Goal: Information Seeking & Learning: Learn about a topic

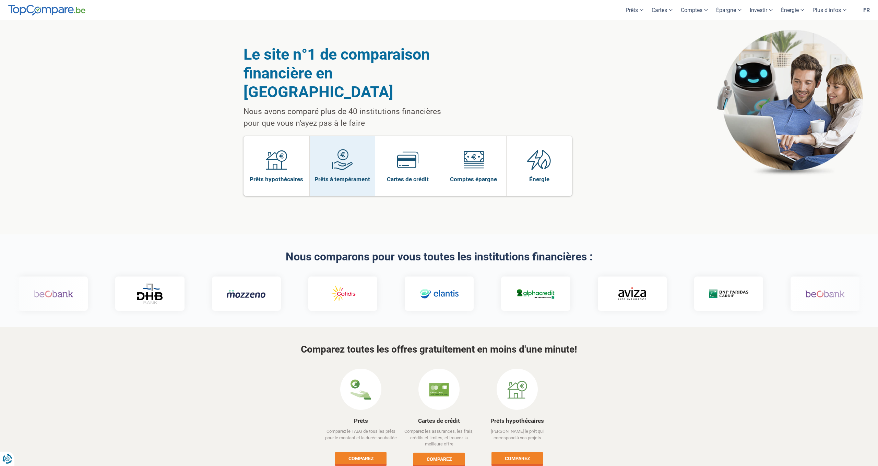
click at [356, 168] on link "Prêts à tempérament" at bounding box center [342, 166] width 65 height 60
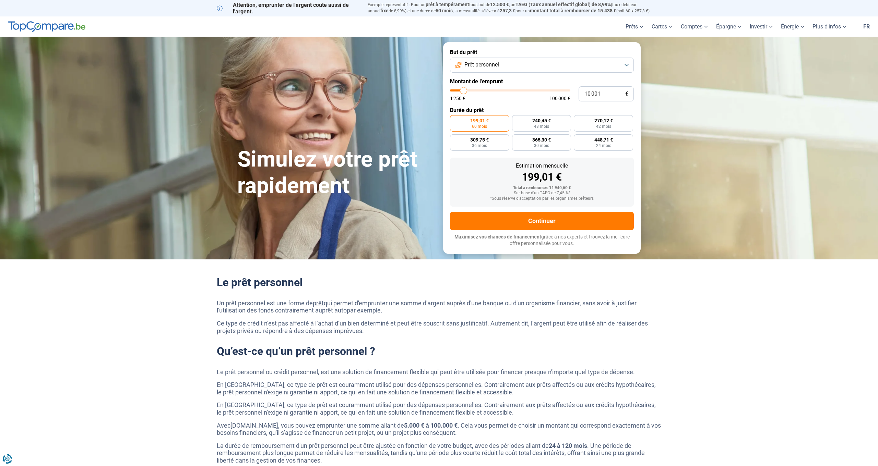
type input "10 500"
type input "10500"
type input "11 000"
type input "11000"
type input "11 250"
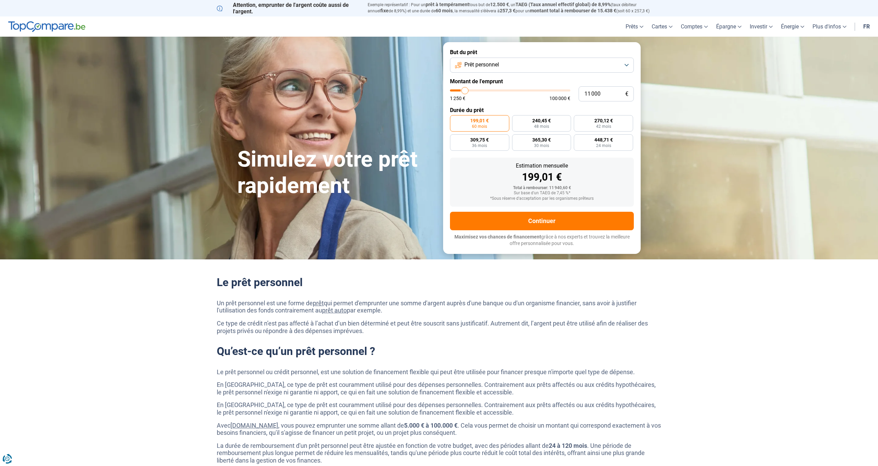
type input "11250"
type input "12 000"
type input "12000"
type input "12 750"
type input "12750"
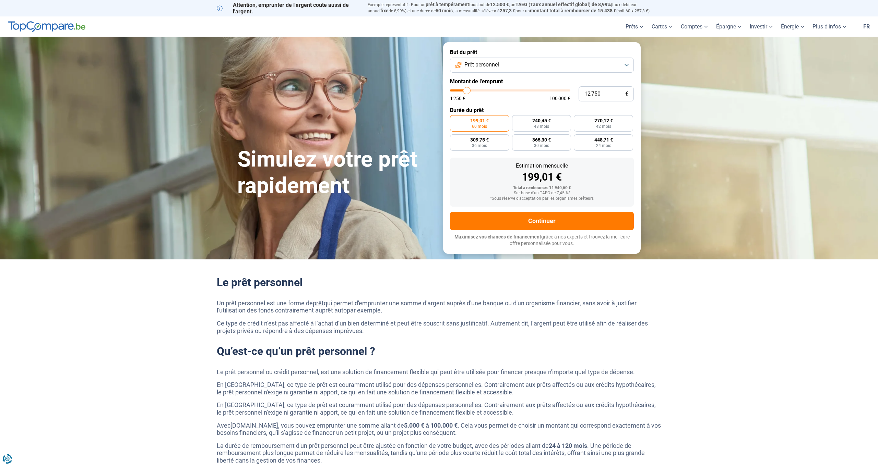
type input "13 250"
type input "13250"
type input "13 750"
type input "13750"
type input "15 000"
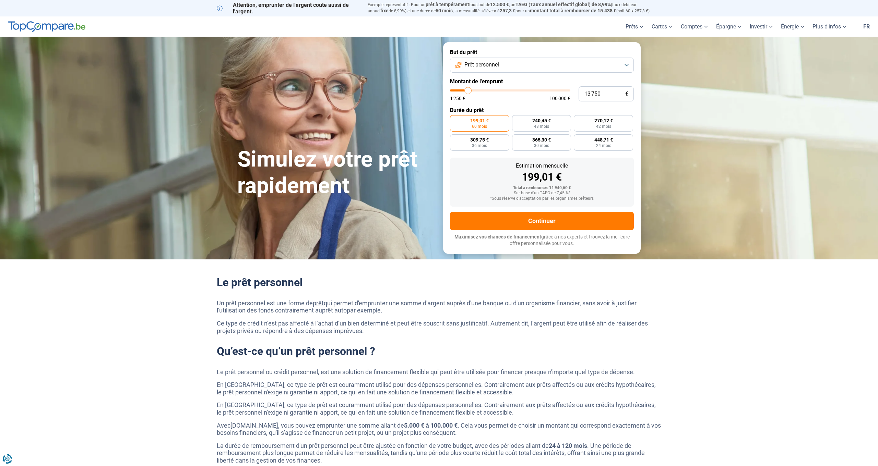
type input "15000"
type input "15 750"
type input "15750"
type input "17 750"
type input "17750"
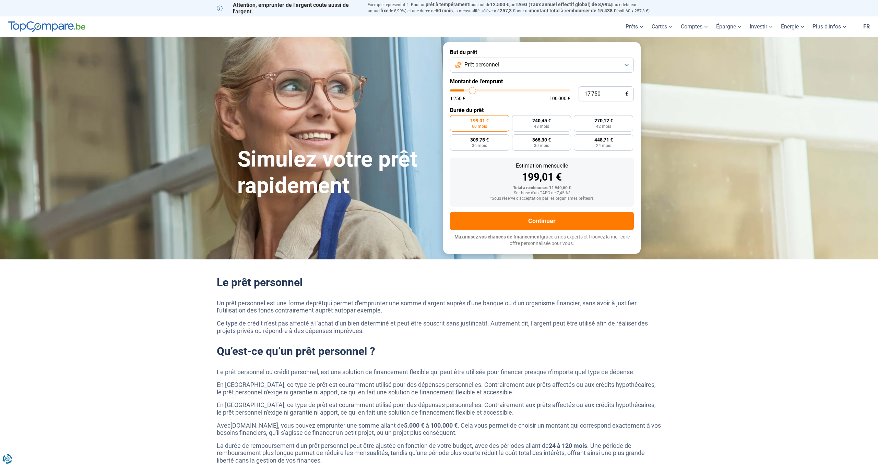
type input "19 250"
type input "19250"
type input "21 000"
type input "21000"
type input "22 000"
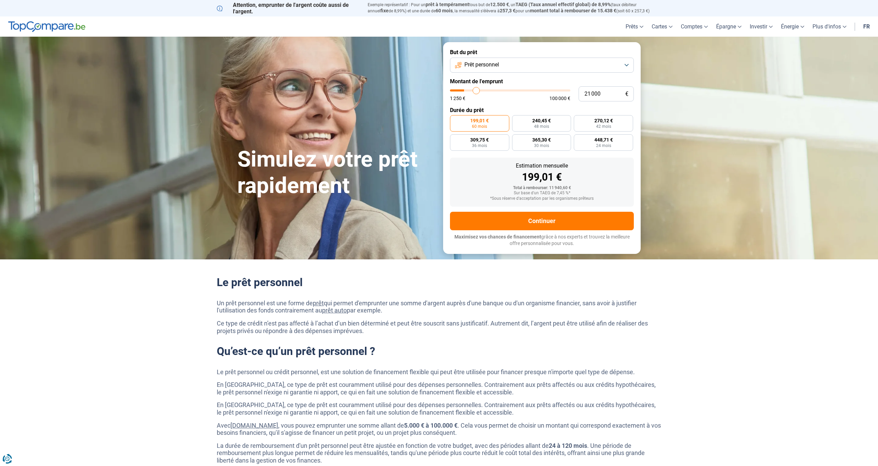
type input "22000"
type input "22 250"
type input "22250"
type input "22 750"
type input "22750"
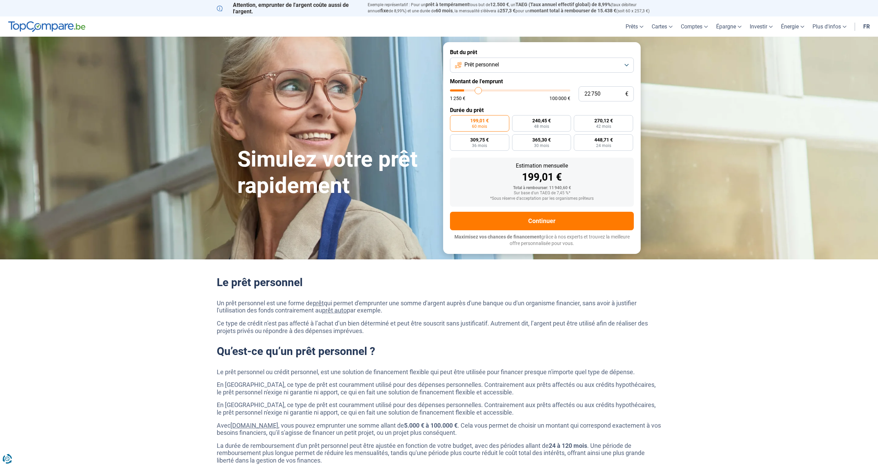
type input "23 000"
type input "23000"
type input "23 500"
type input "23500"
type input "23 750"
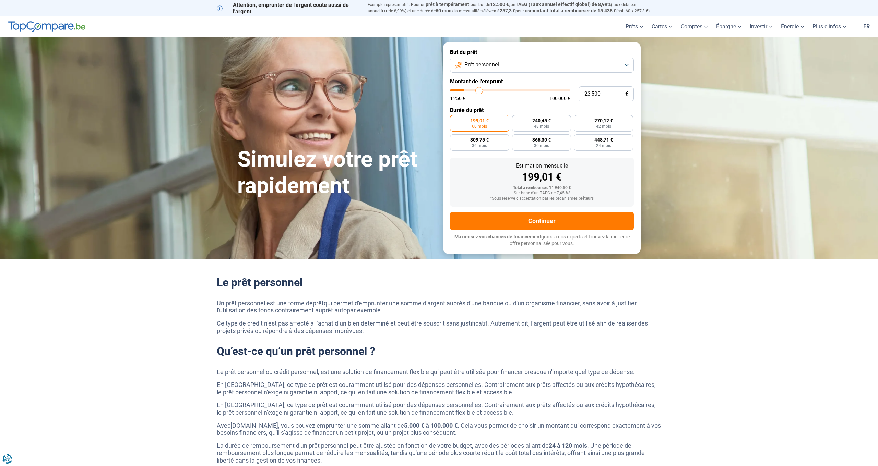
type input "23750"
type input "24 000"
type input "24000"
type input "24 250"
type input "24250"
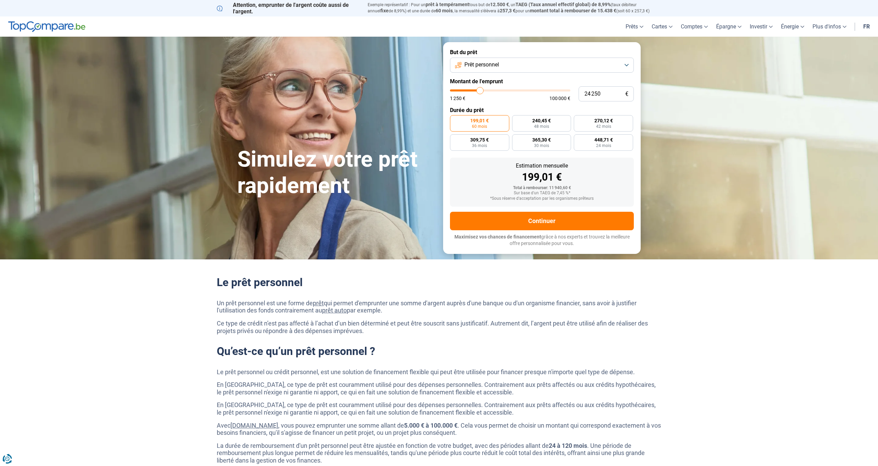
type input "24 500"
type input "24500"
type input "25 000"
type input "25000"
type input "25 500"
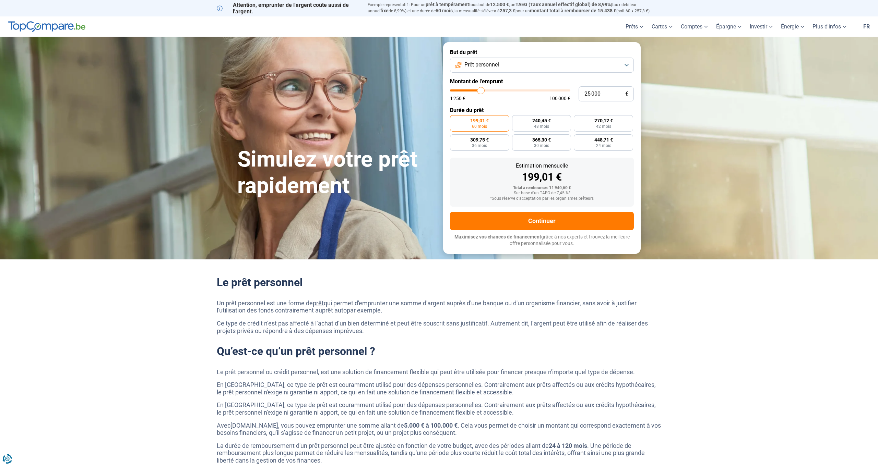
type input "25500"
type input "25 750"
type input "25750"
type input "26 500"
type input "26500"
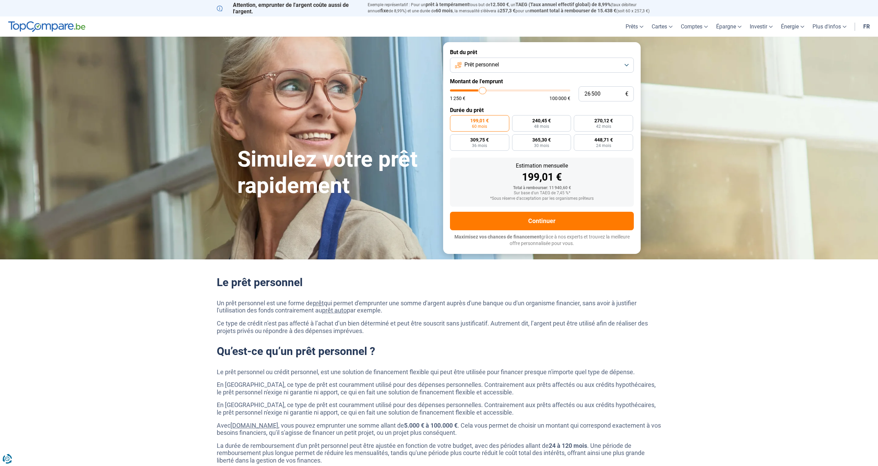
type input "26 750"
type input "26750"
type input "27 000"
type input "27000"
type input "27 250"
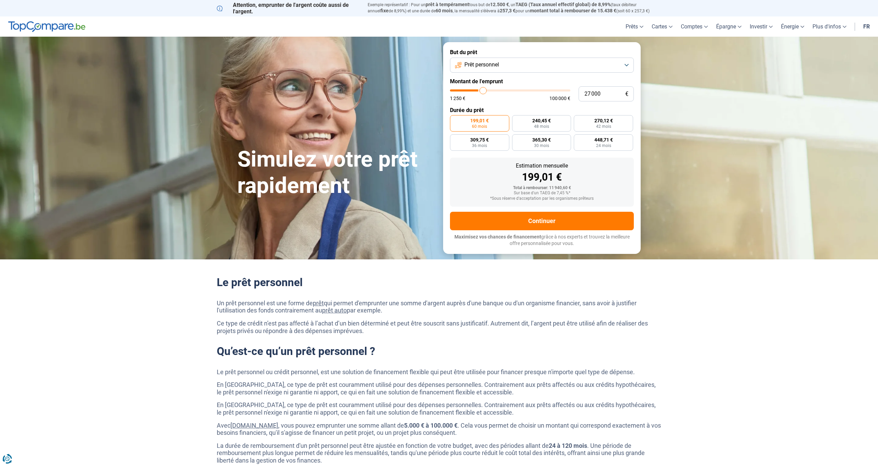
type input "27250"
type input "27 500"
type input "27500"
type input "28 000"
type input "28000"
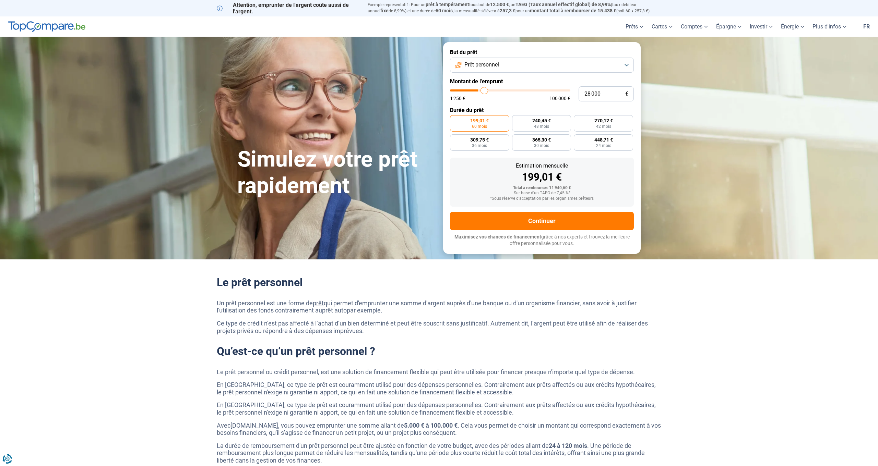
type input "28 250"
type input "28250"
type input "28 500"
type input "28500"
type input "28 750"
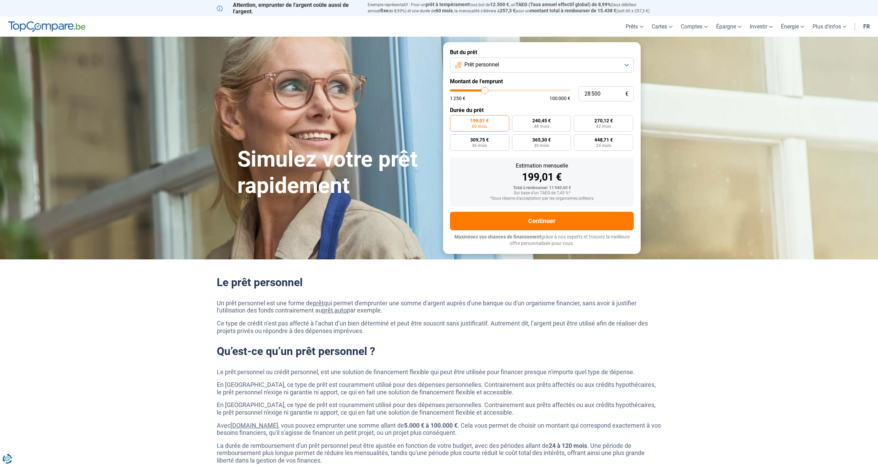
type input "28750"
type input "29 000"
type input "29000"
type input "29 500"
type input "29500"
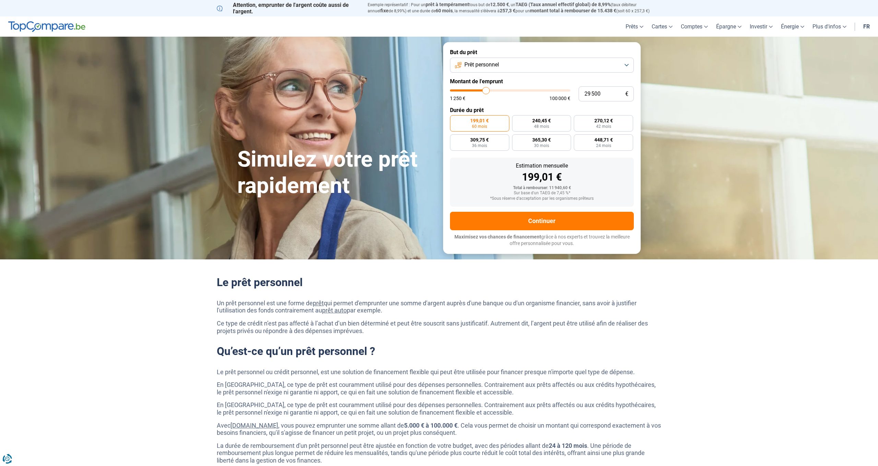
type input "29 750"
type input "29750"
type input "30 000"
type input "30000"
type input "30 250"
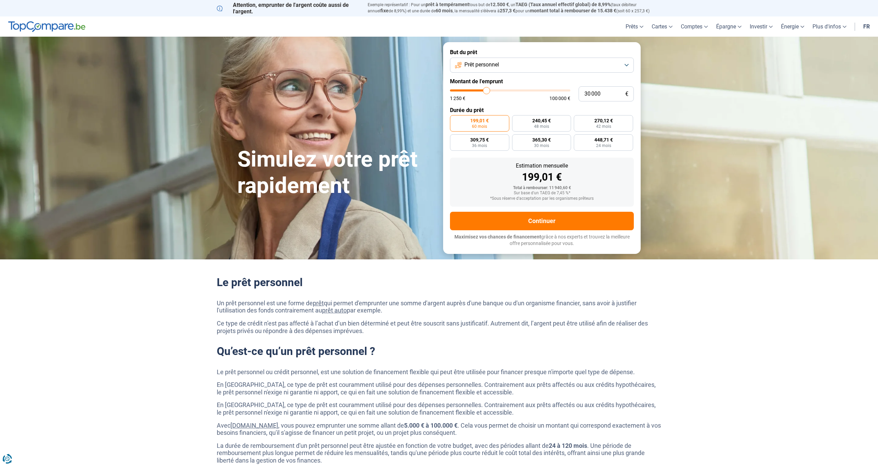
type input "30250"
type input "30 500"
type input "30500"
type input "31 000"
type input "31000"
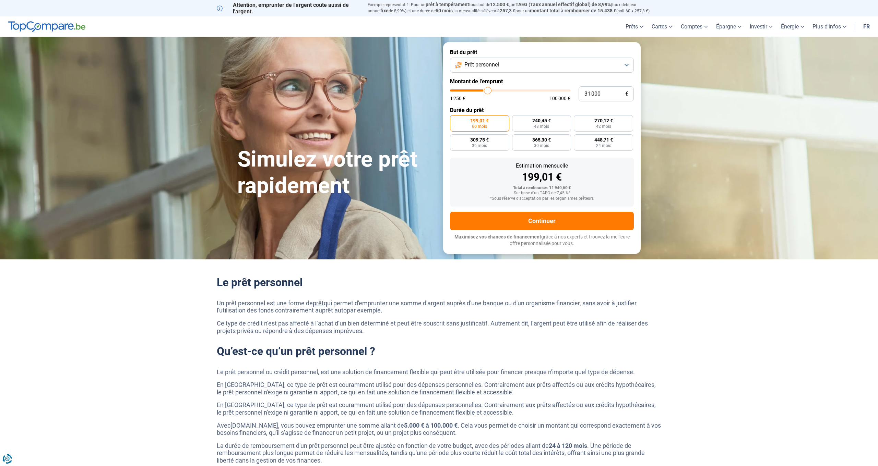
type input "31 500"
type input "31500"
type input "31 750"
type input "31750"
type input "32 500"
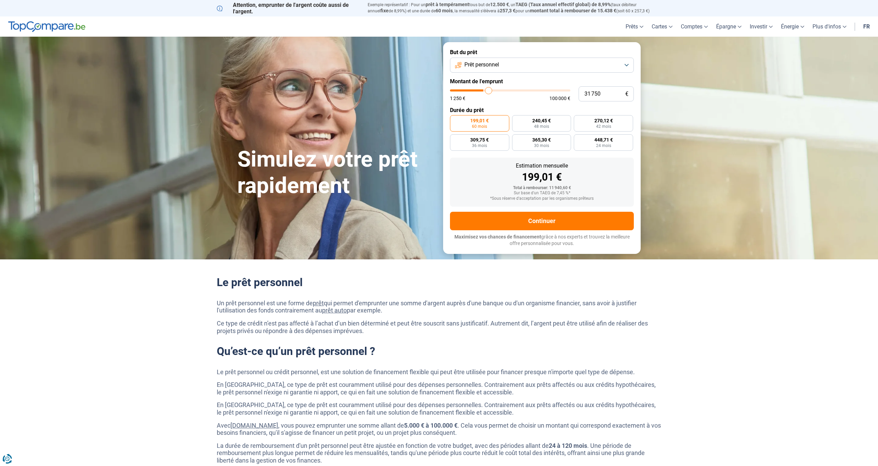
type input "32500"
type input "32 750"
type input "32750"
type input "33 250"
type input "33250"
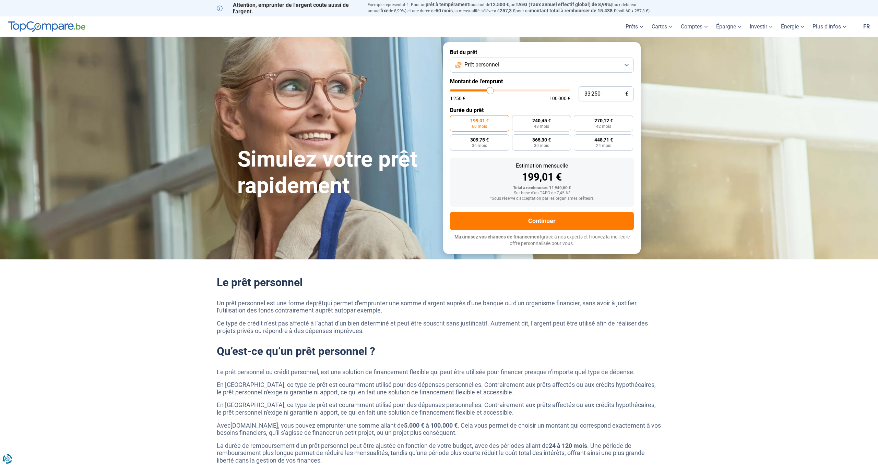
type input "33 500"
type input "33500"
type input "34 000"
type input "34000"
type input "34 250"
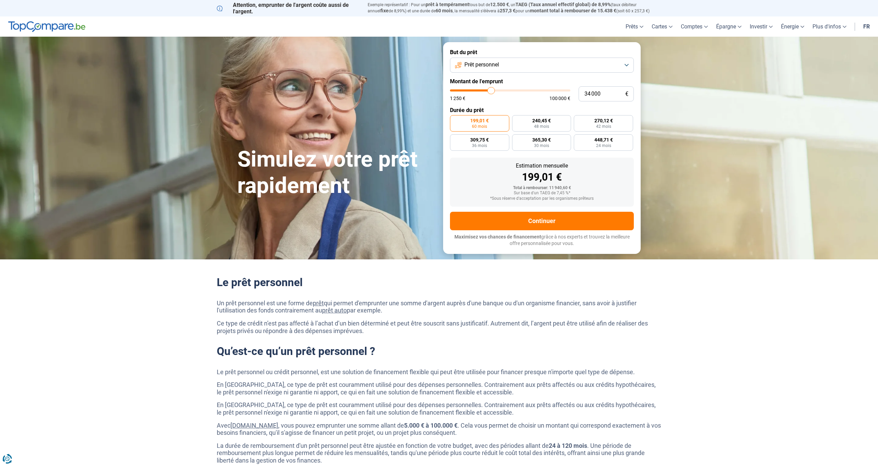
type input "34250"
type input "34 500"
type input "34500"
type input "35 000"
type input "35000"
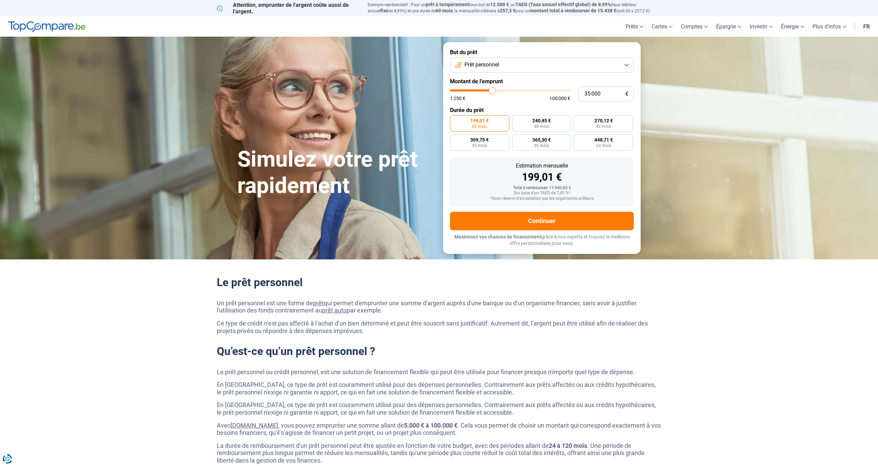
type input "35 500"
type input "35500"
type input "36 000"
type input "36000"
type input "36 250"
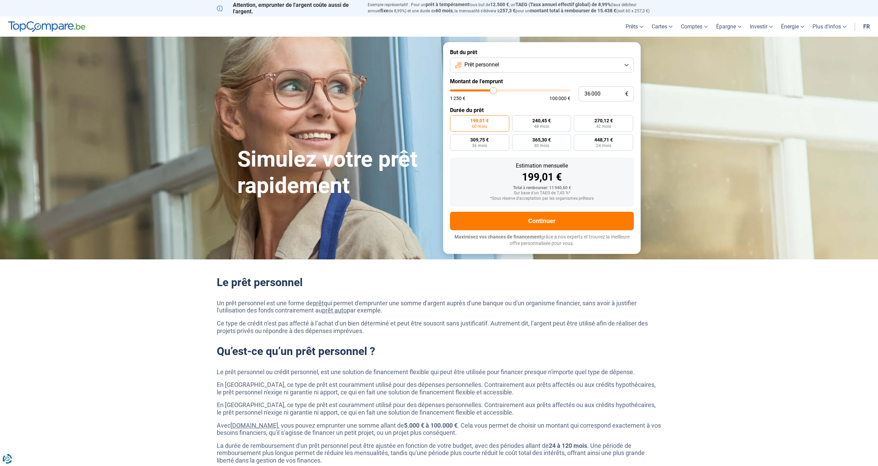
type input "36250"
type input "37 000"
type input "37000"
type input "37 250"
type input "37250"
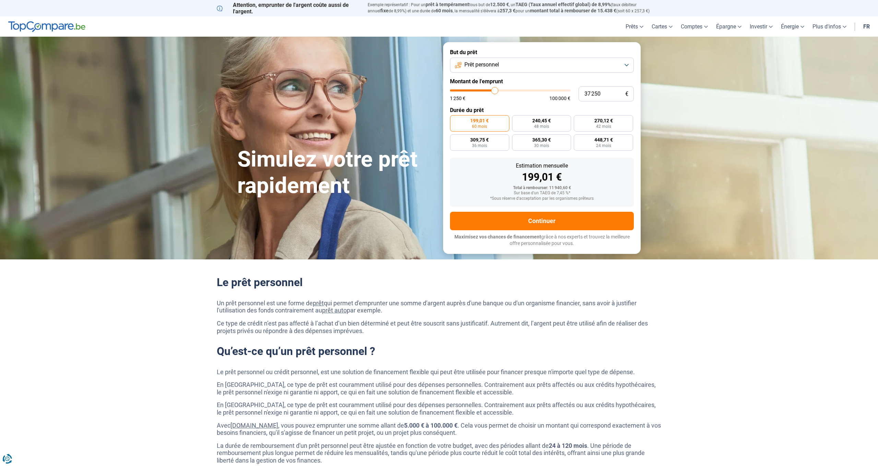
type input "37 500"
type input "37500"
type input "37 750"
type input "37750"
type input "38 000"
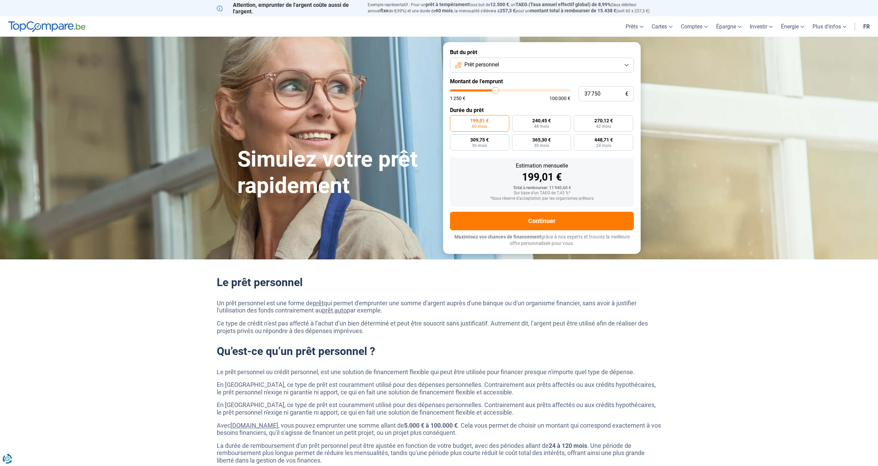
type input "38000"
type input "38 500"
type input "38500"
type input "38 750"
type input "38750"
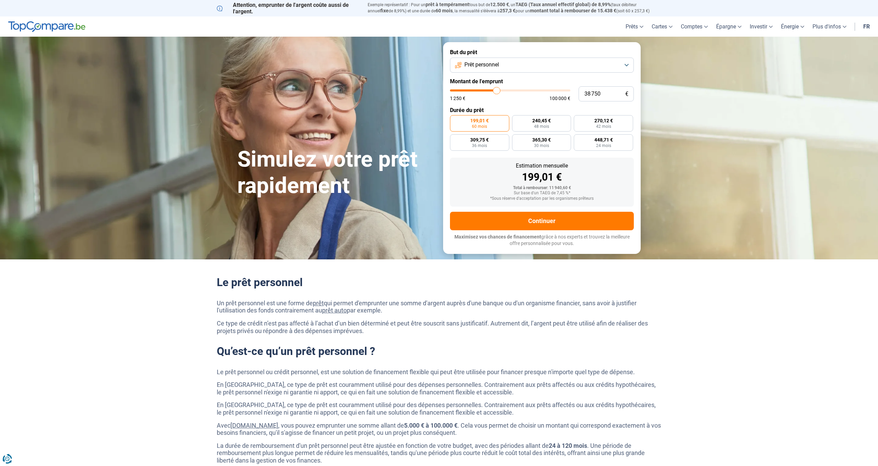
type input "39 000"
type input "39000"
type input "39 250"
type input "39250"
type input "39 500"
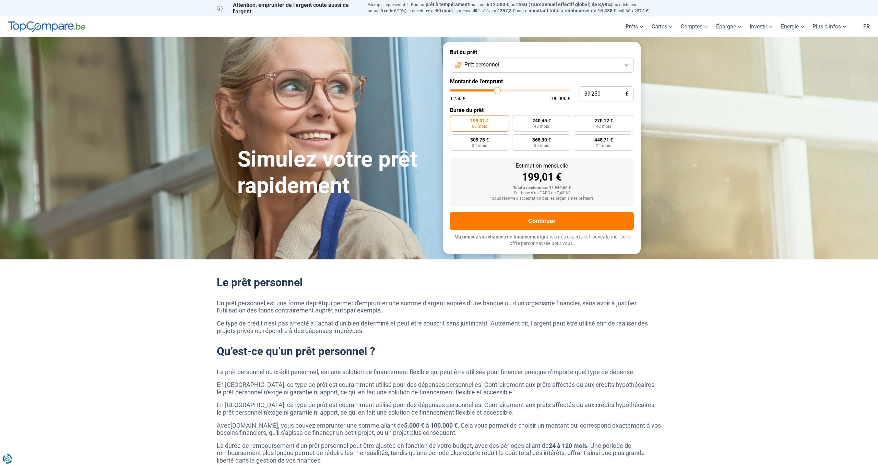
type input "39500"
type input "40 000"
type input "40000"
type input "40 250"
type input "40250"
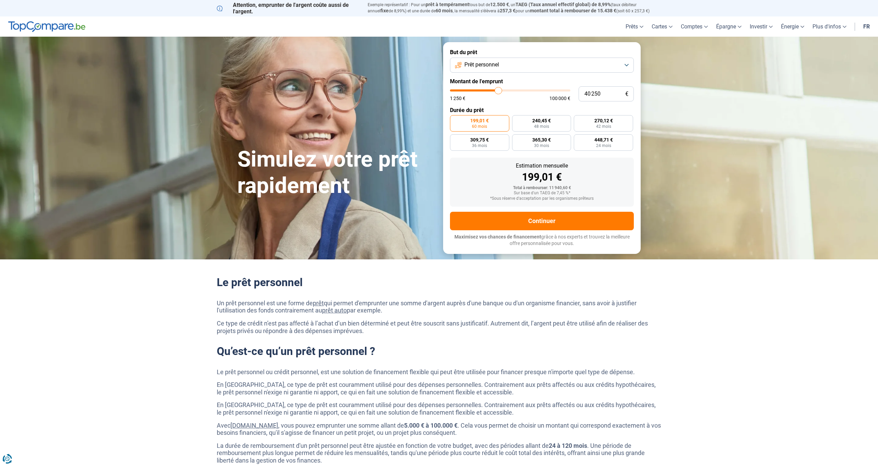
type input "40 500"
type input "40500"
type input "40 750"
type input "40750"
type input "41 000"
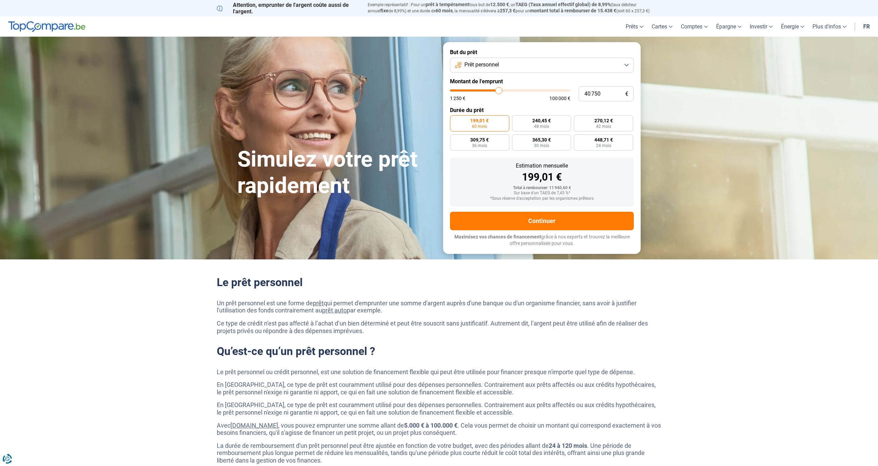
type input "41000"
type input "41 500"
type input "41500"
type input "41 750"
type input "41750"
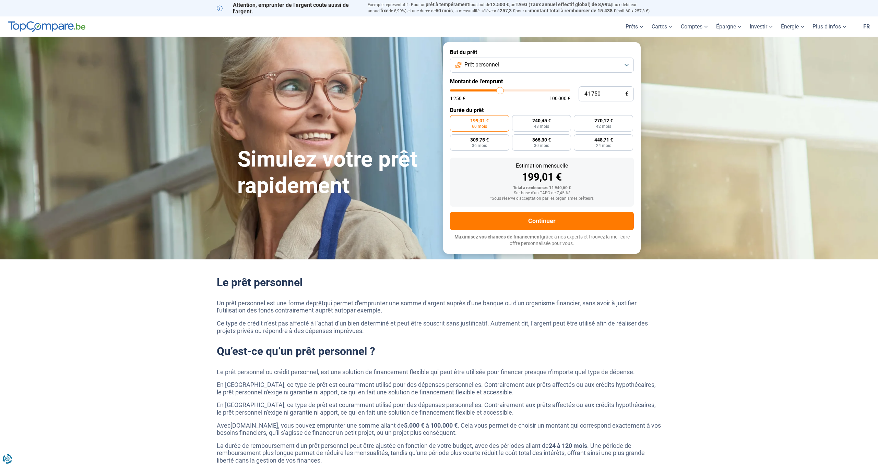
type input "42 000"
type input "42000"
type input "42 250"
type input "42250"
type input "42 750"
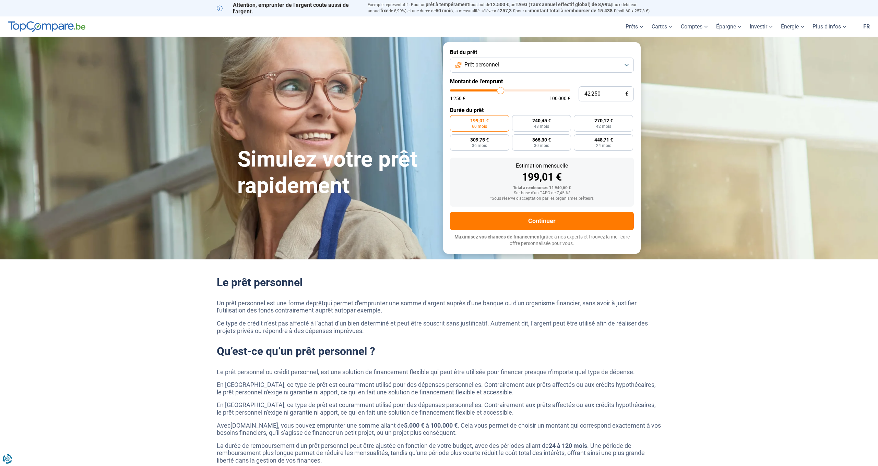
type input "42750"
type input "43 000"
type input "43000"
type input "43 250"
type input "43250"
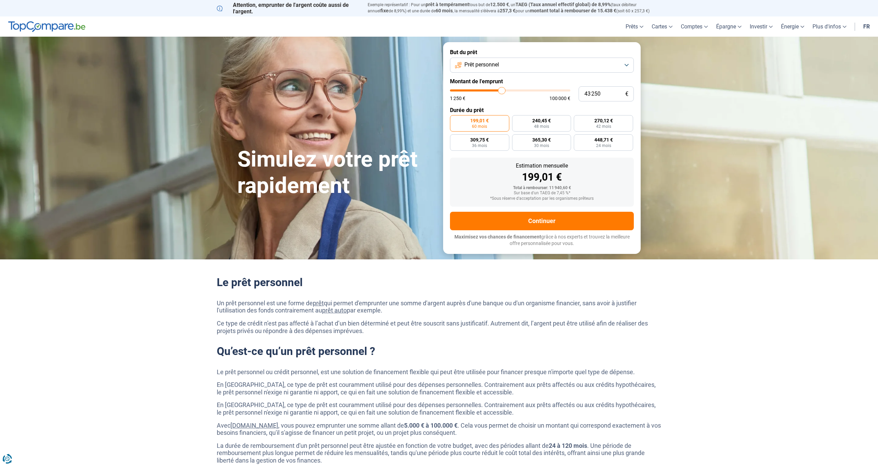
type input "43 500"
type input "43500"
type input "43 750"
type input "43750"
type input "44 250"
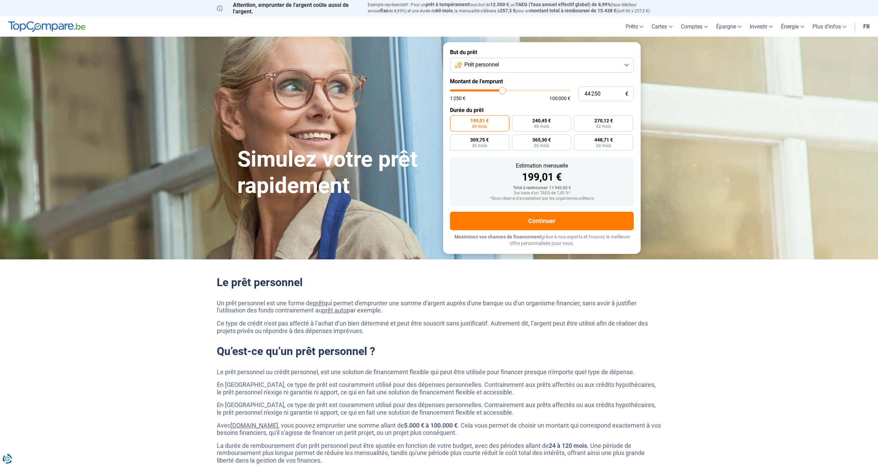
type input "44250"
type input "44 500"
type input "44500"
type input "44 750"
type input "44750"
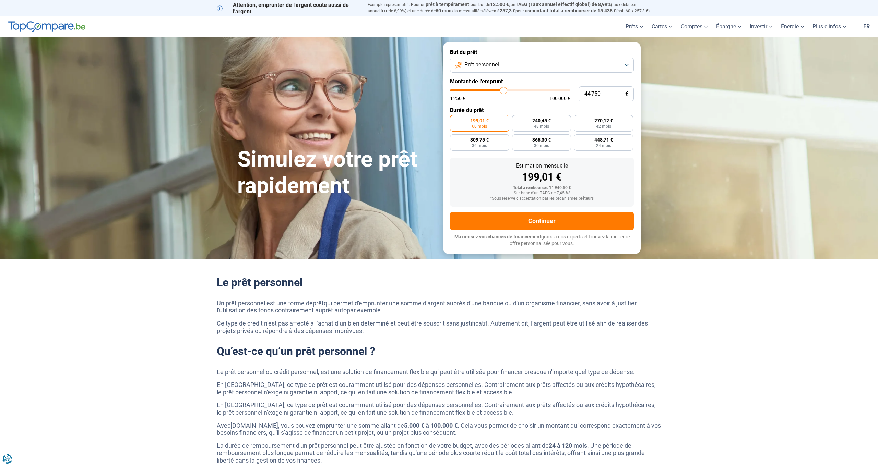
type input "45 000"
type input "45000"
type input "45 250"
type input "45250"
type input "45 750"
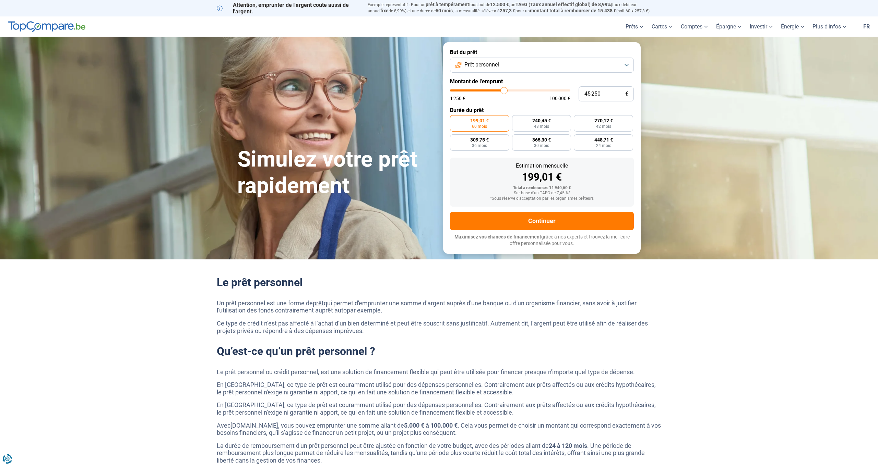
type input "45750"
type input "46 000"
type input "46000"
type input "46 250"
type input "46250"
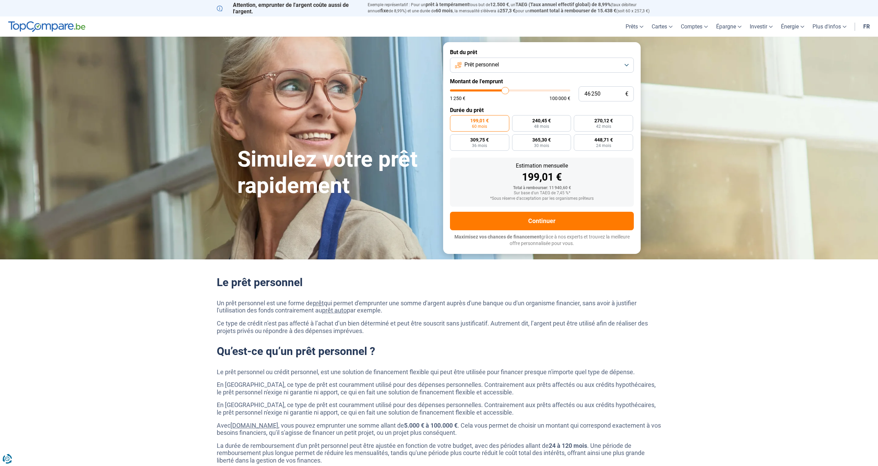
type input "46 500"
type input "46500"
type input "46 750"
type input "46750"
type input "47 250"
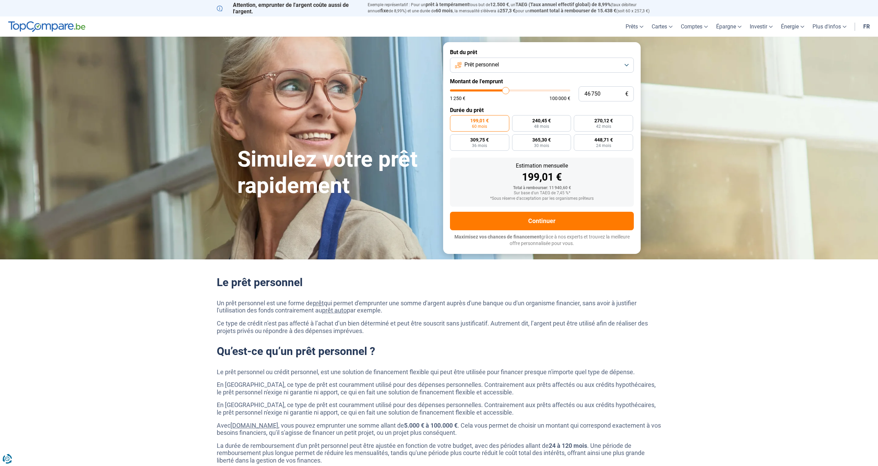
type input "47250"
type input "47 500"
type input "47500"
type input "47 750"
type input "47750"
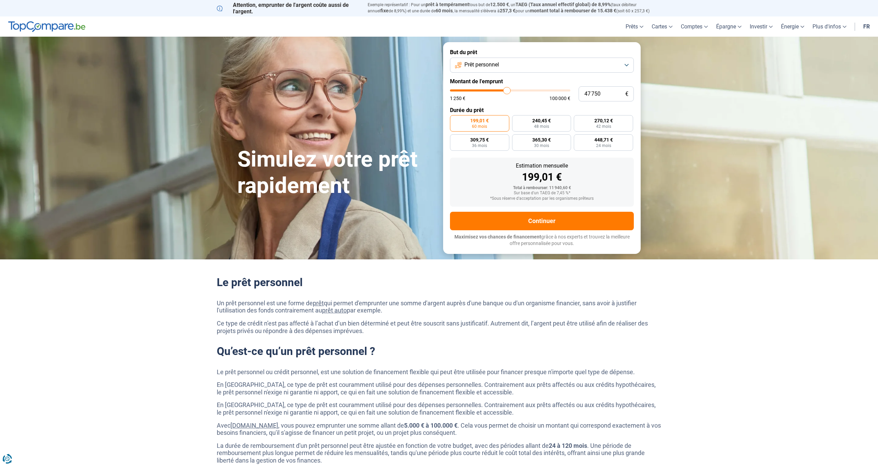
type input "48 000"
type input "48000"
type input "48 250"
type input "48250"
type input "48 750"
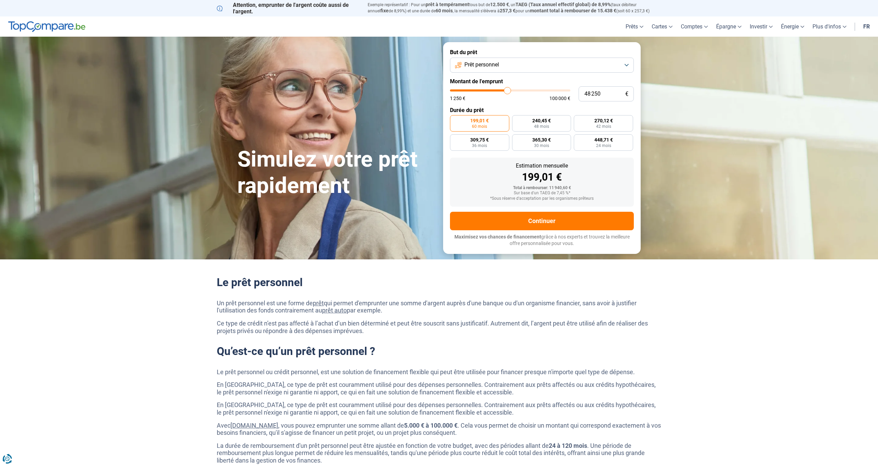
type input "48750"
type input "49 000"
type input "49000"
type input "49 250"
type input "49250"
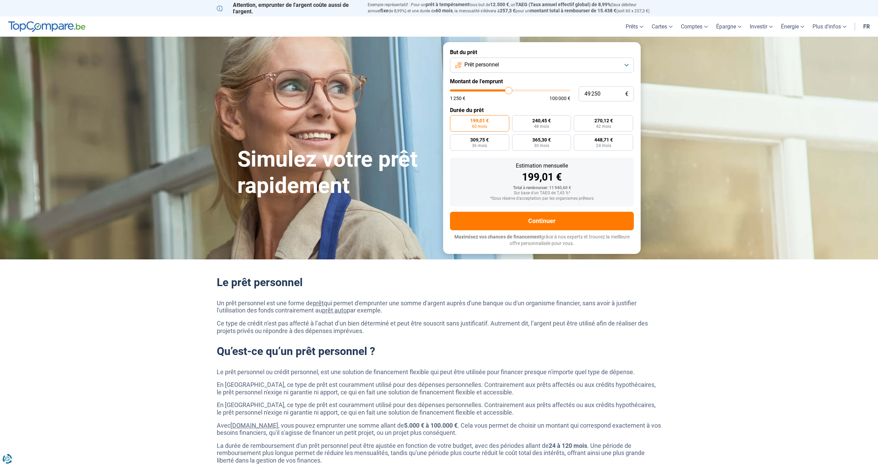
type input "49 500"
type input "49500"
type input "49 750"
type input "49750"
type input "50 250"
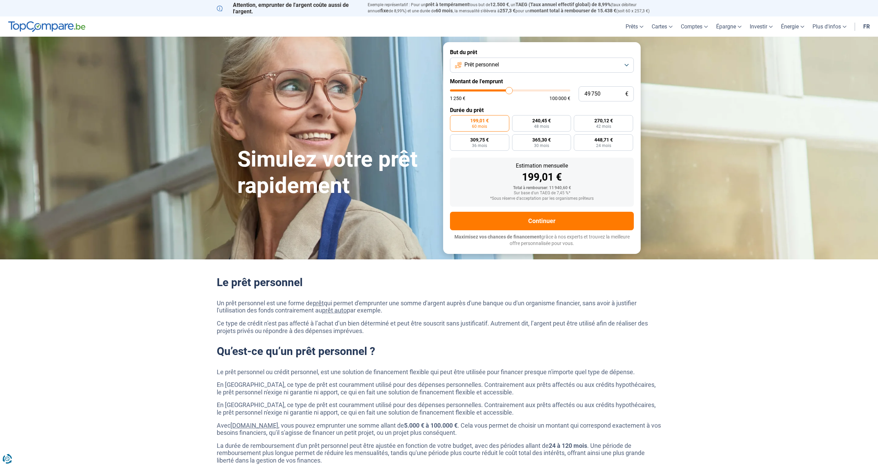
type input "50250"
type input "50 500"
type input "50500"
type input "50 750"
type input "50750"
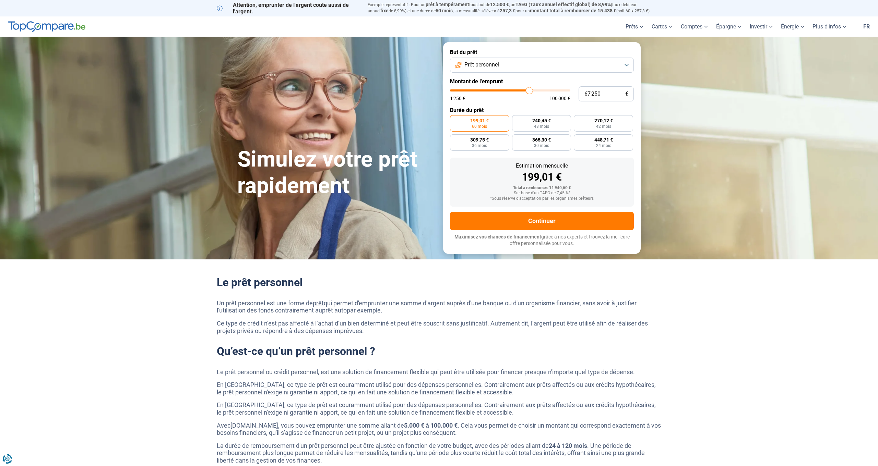
drag, startPoint x: 464, startPoint y: 91, endPoint x: 529, endPoint y: 91, distance: 64.8
click at [529, 91] on input "range" at bounding box center [510, 90] width 120 height 2
click at [532, 92] on input "range" at bounding box center [510, 90] width 120 height 2
